Goal: Find specific fact: Find specific fact

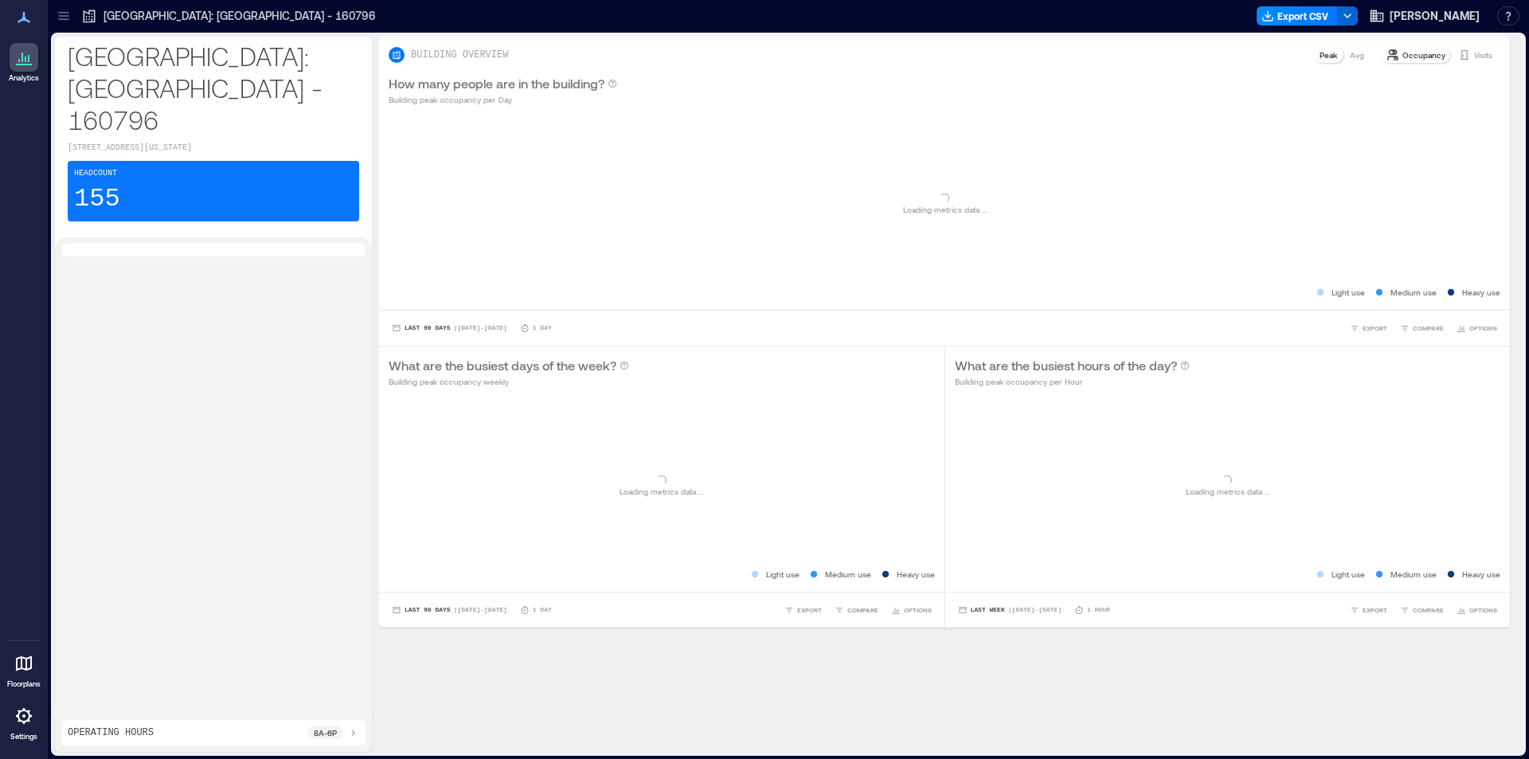
click at [125, 164] on div "Headcount 155" at bounding box center [214, 191] width 292 height 61
click at [127, 49] on p "[GEOGRAPHIC_DATA]: [GEOGRAPHIC_DATA] - 160796" at bounding box center [214, 88] width 292 height 96
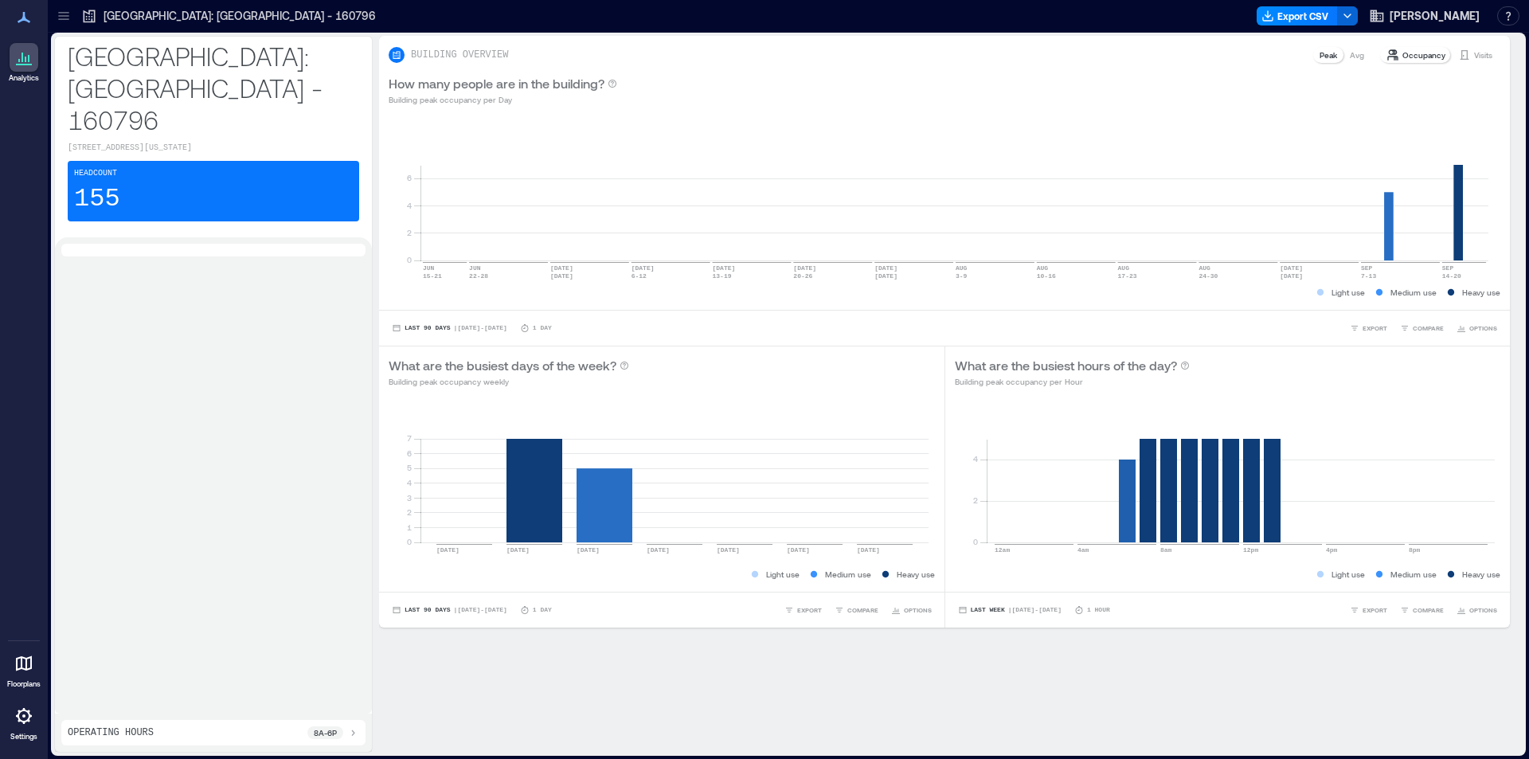
click at [55, 10] on div at bounding box center [63, 15] width 25 height 25
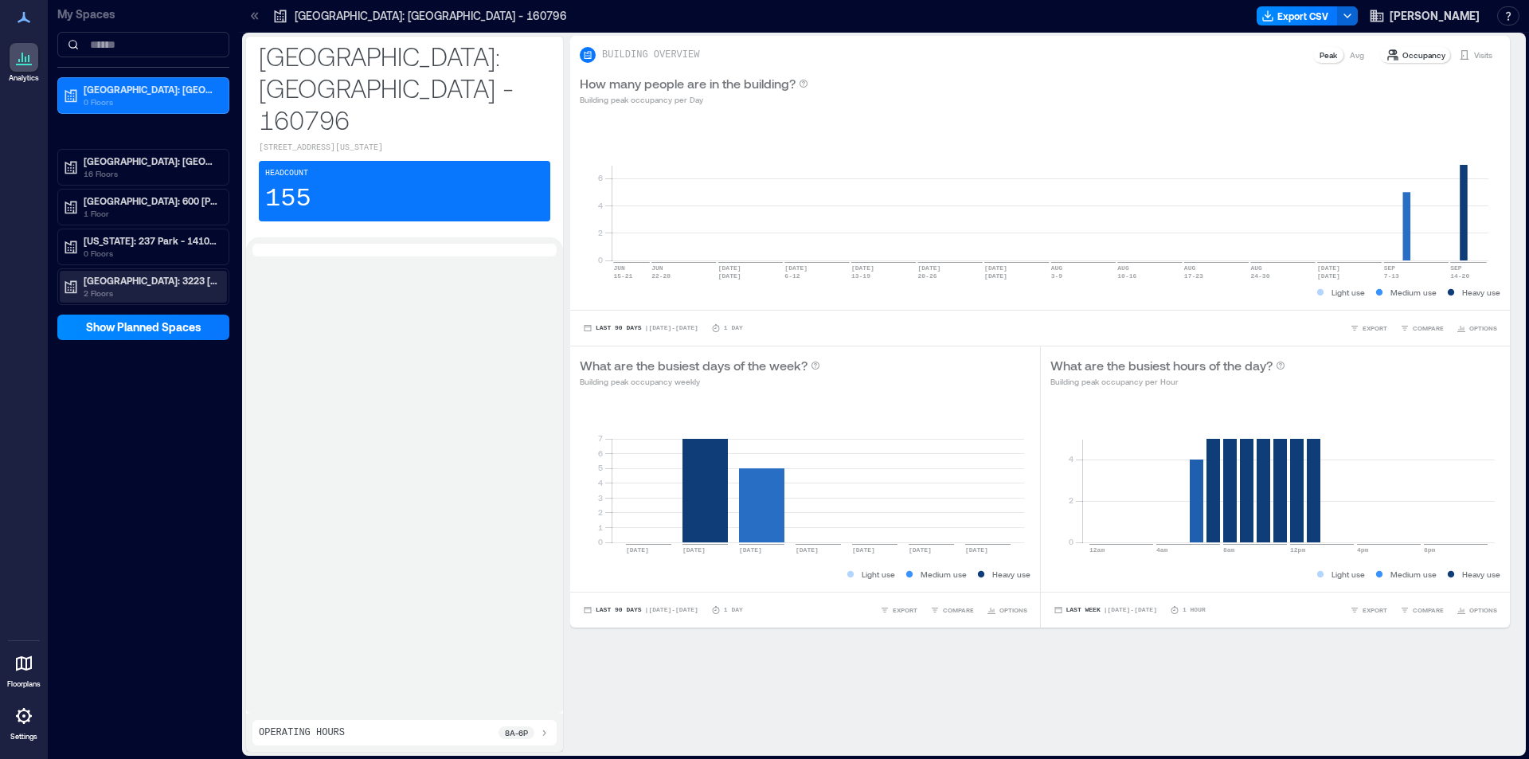
click at [135, 277] on p "[GEOGRAPHIC_DATA]: 3223 [GEOGRAPHIC_DATA] - 160205" at bounding box center [151, 280] width 134 height 13
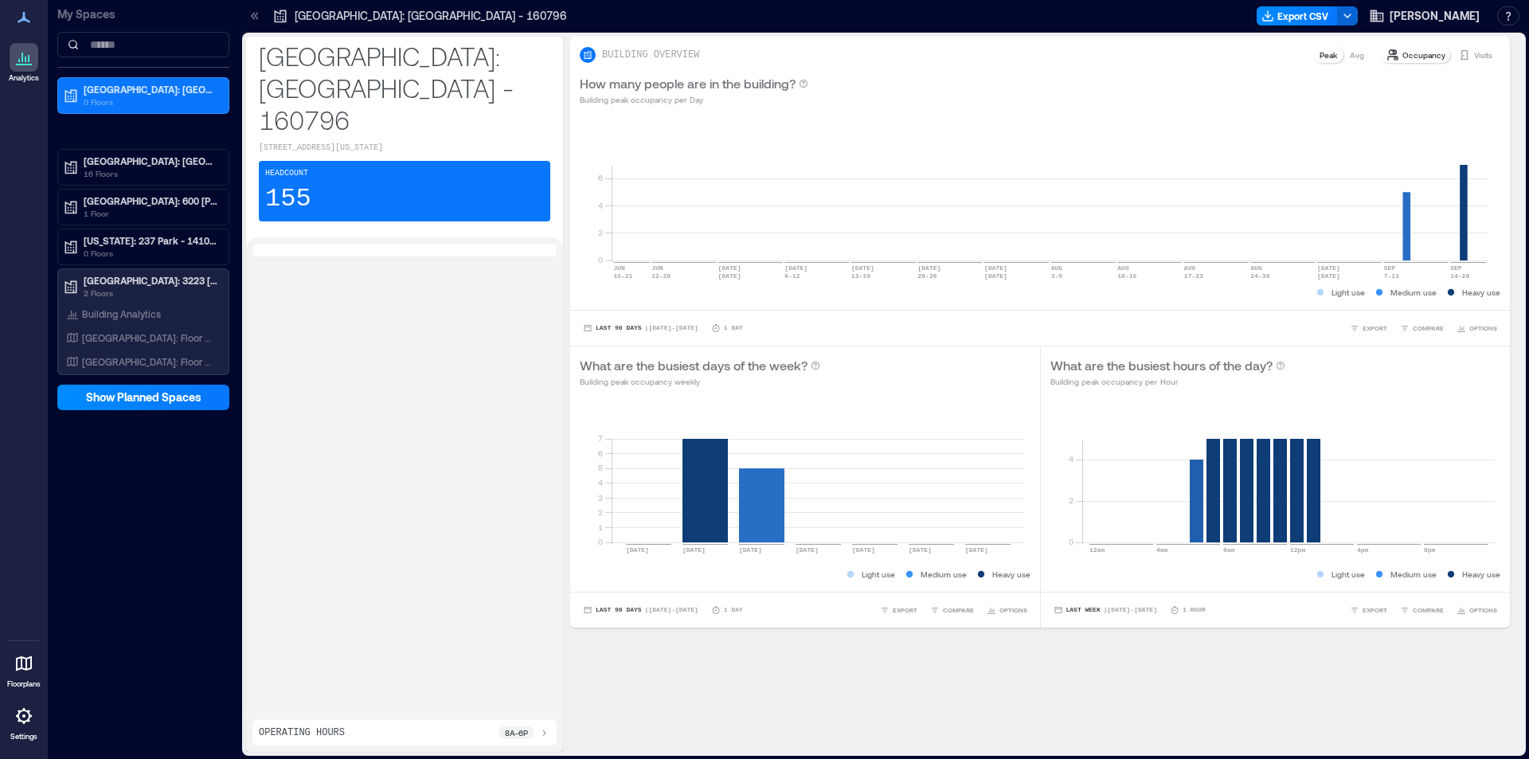
click at [20, 721] on icon at bounding box center [24, 716] width 16 height 16
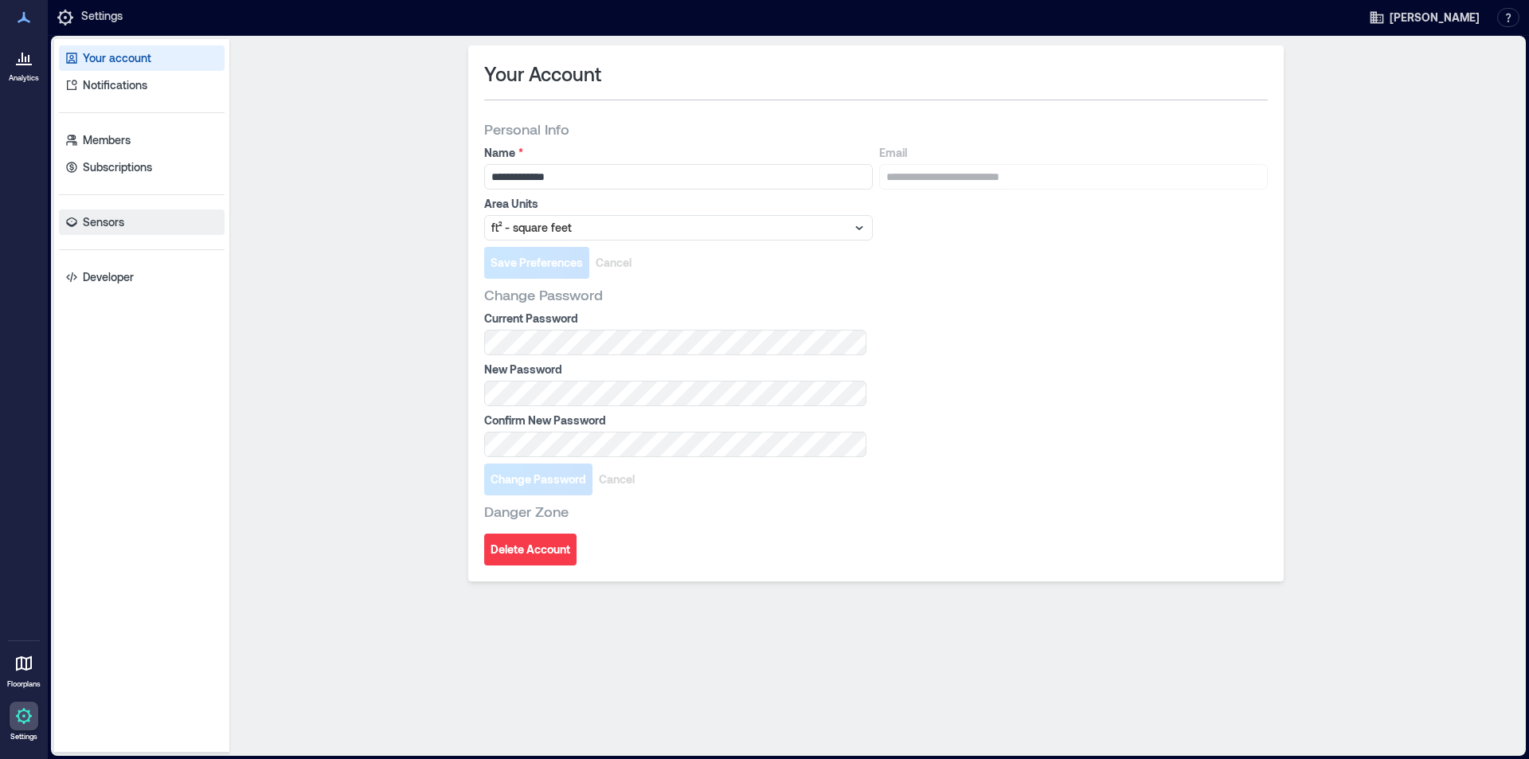
click at [101, 220] on p "Sensors" at bounding box center [103, 222] width 41 height 16
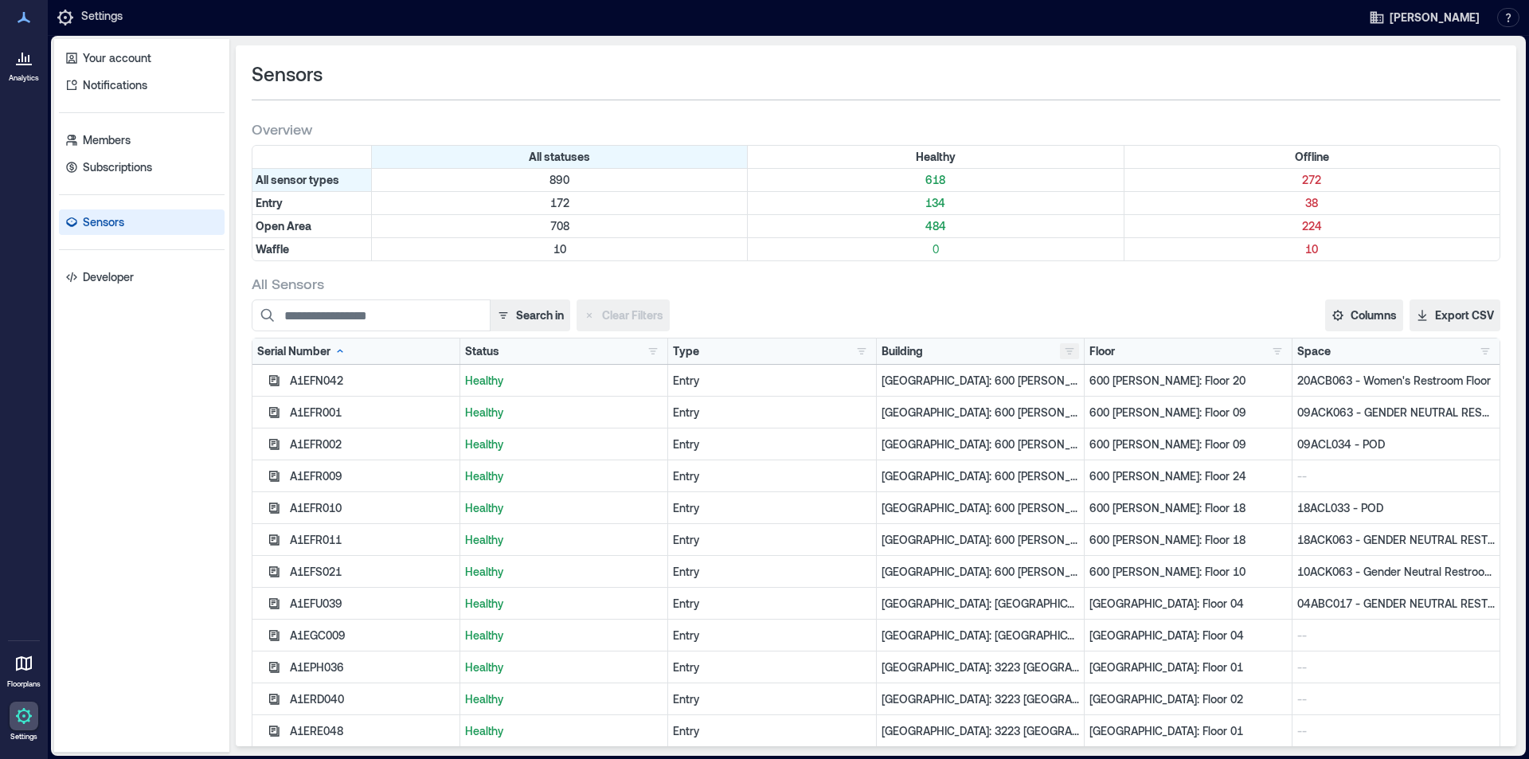
click at [1063, 351] on button "button" at bounding box center [1069, 351] width 19 height 16
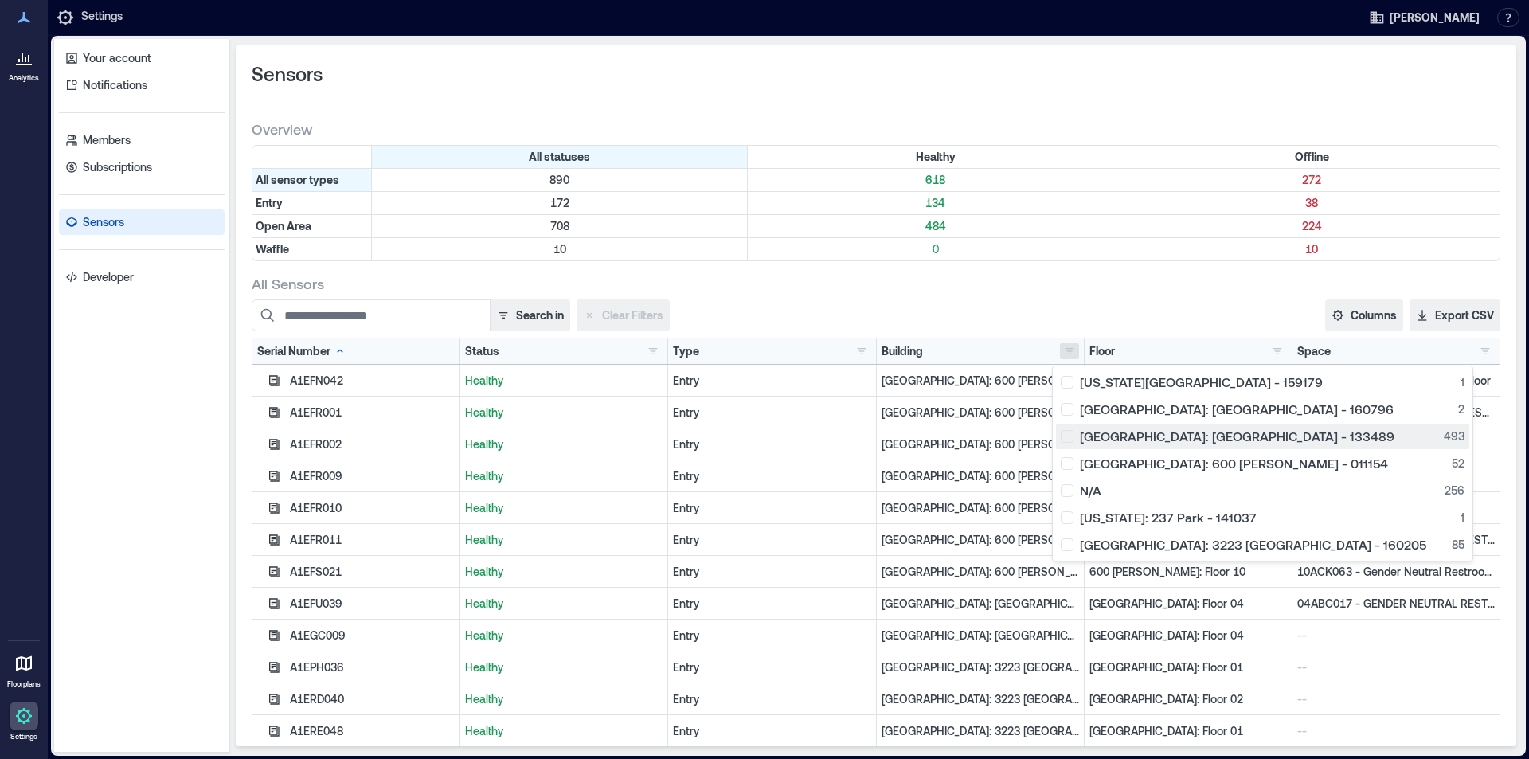
click at [1139, 445] on button "[GEOGRAPHIC_DATA]: [GEOGRAPHIC_DATA] - 133489 493" at bounding box center [1262, 436] width 413 height 25
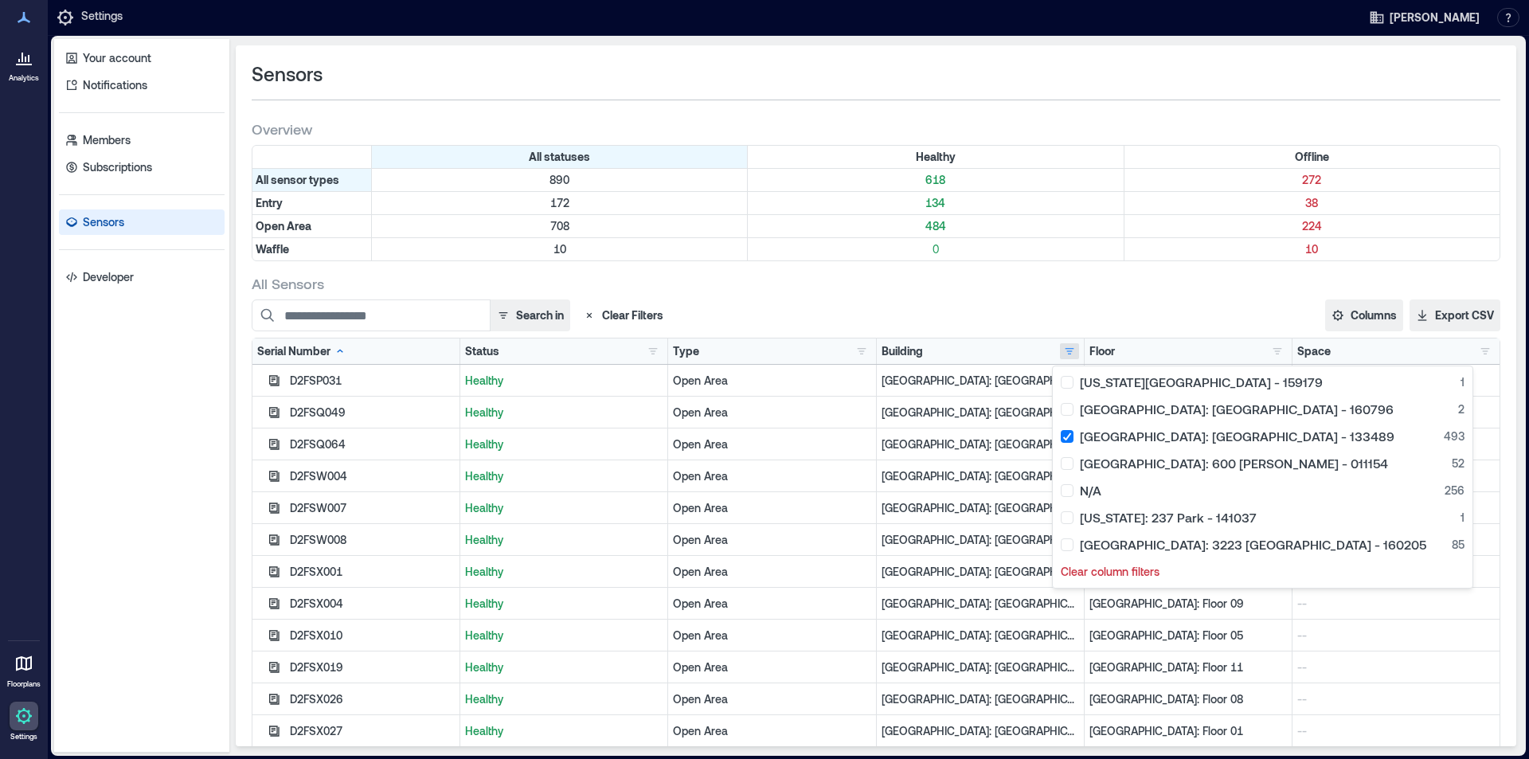
click at [1004, 271] on div "Sensors Overview All statuses Healthy Offline All sensor types 890 618 272 Entr…" at bounding box center [876, 395] width 1281 height 701
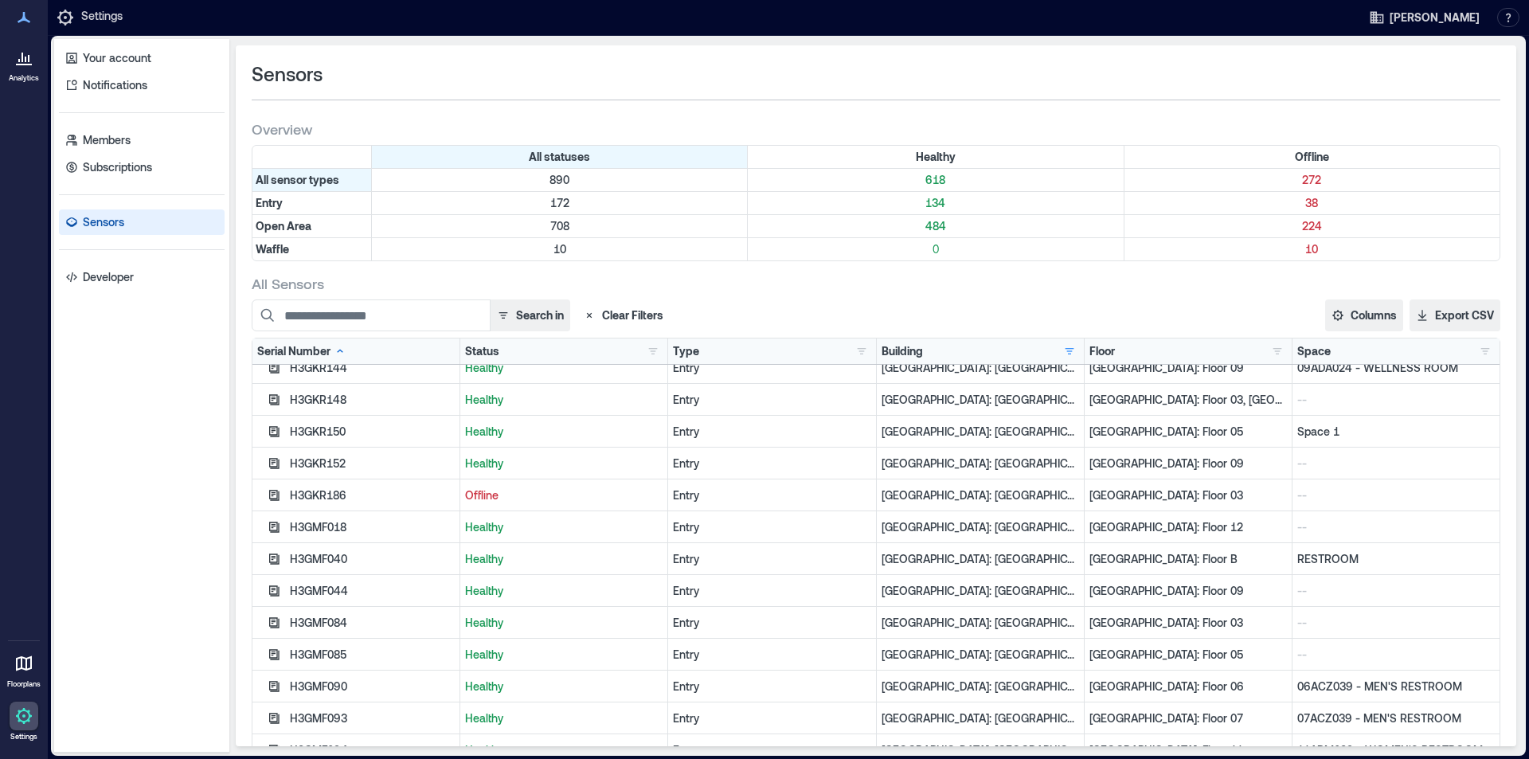
scroll to position [14370, 0]
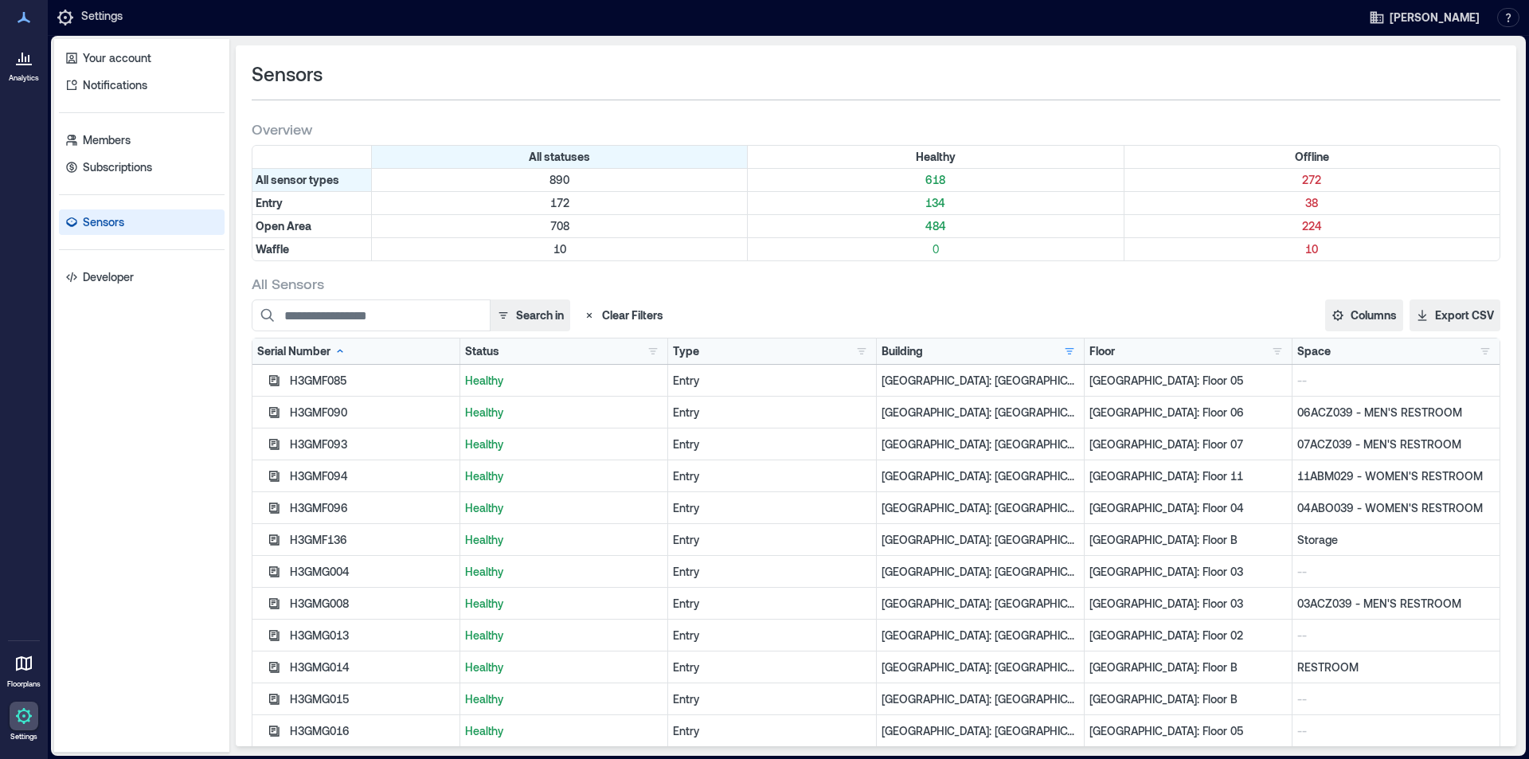
click at [321, 413] on div "H3GMF090" at bounding box center [372, 413] width 165 height 16
click at [1365, 318] on button "Columns" at bounding box center [1365, 316] width 78 height 32
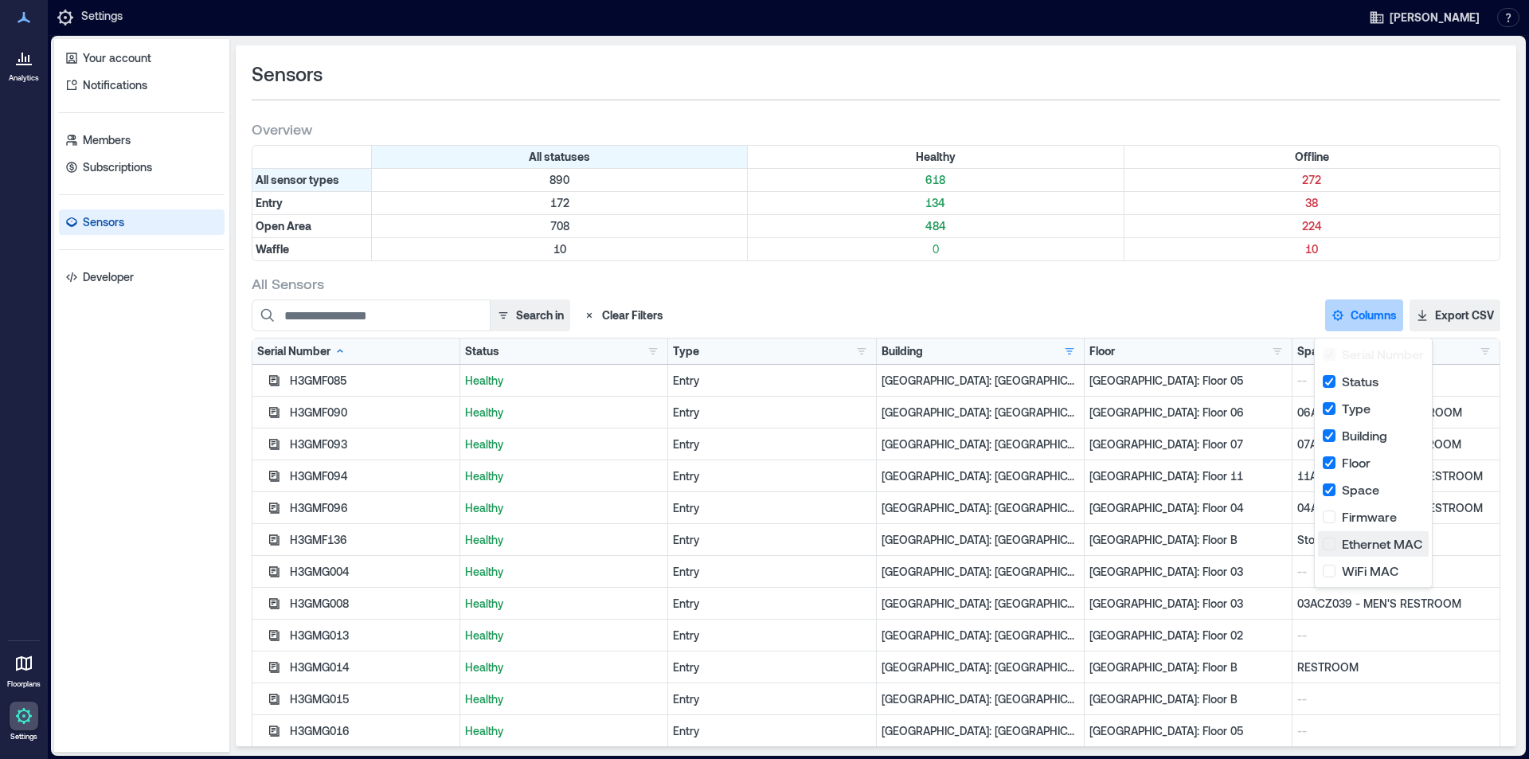
click at [1361, 544] on button "Ethernet MAC" at bounding box center [1373, 543] width 111 height 25
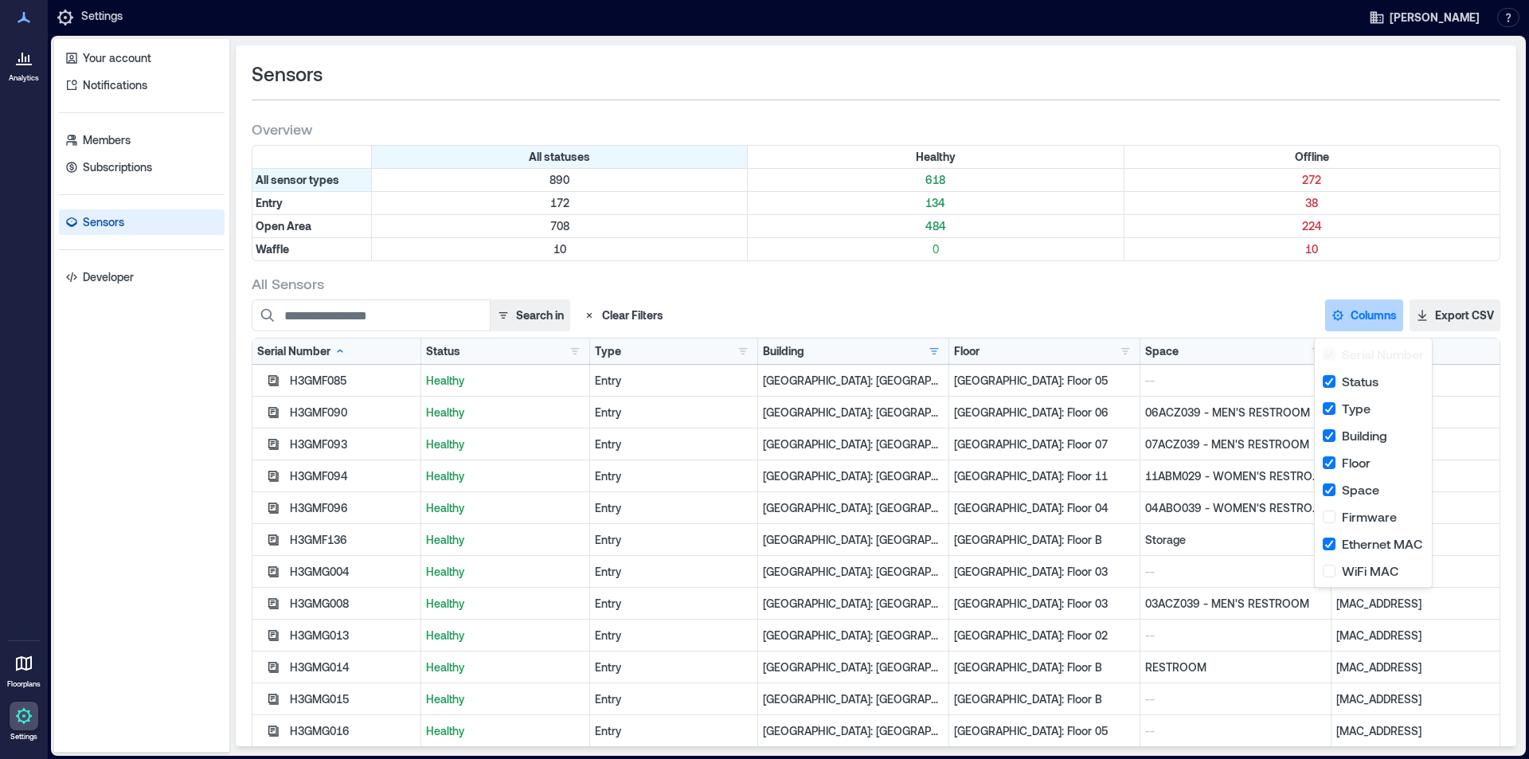
click at [1233, 277] on div "All Sensors" at bounding box center [876, 283] width 1249 height 19
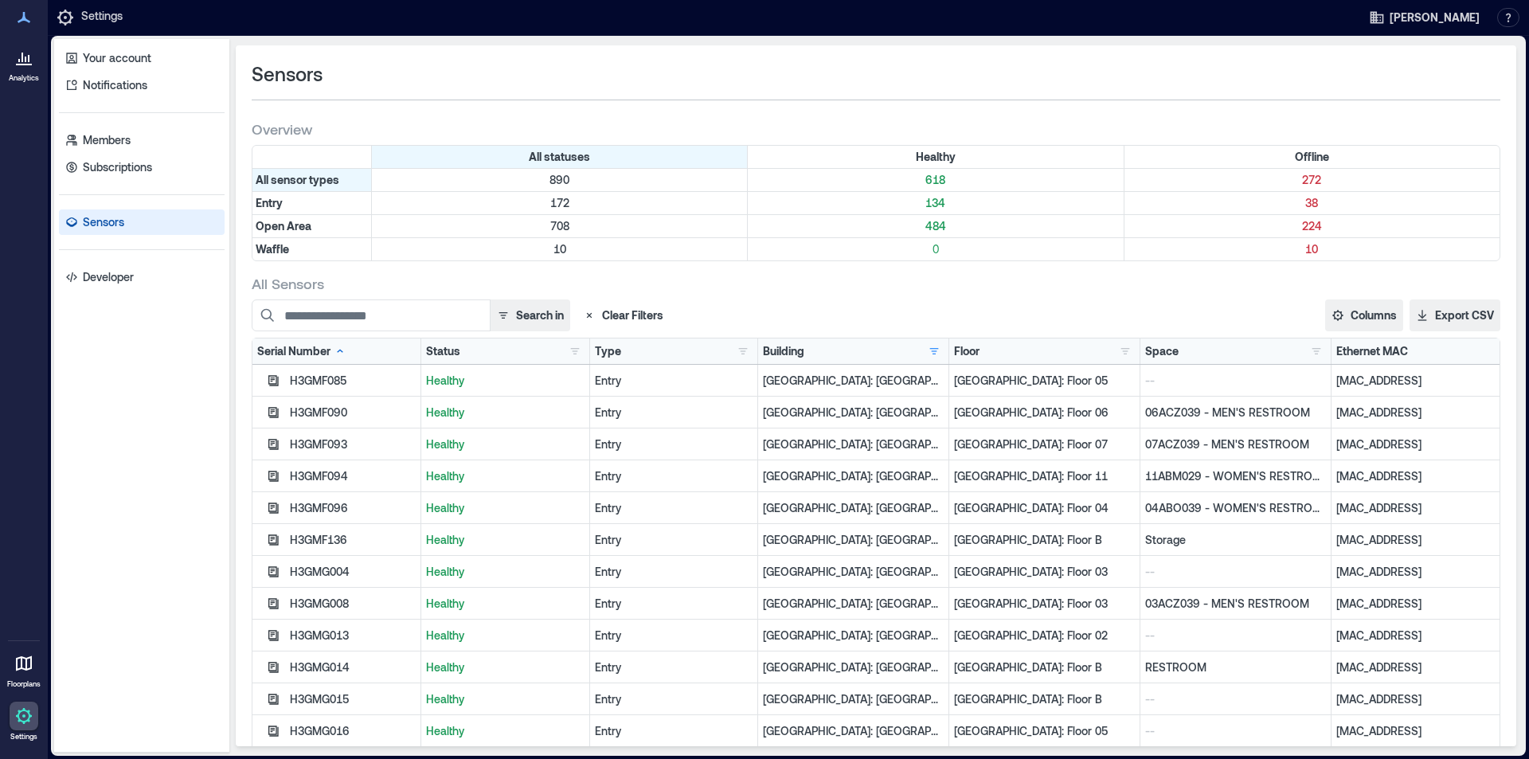
click at [330, 413] on div "H3GMF090" at bounding box center [353, 413] width 126 height 16
copy div "H3GMF090"
